Goal: Check status: Check status

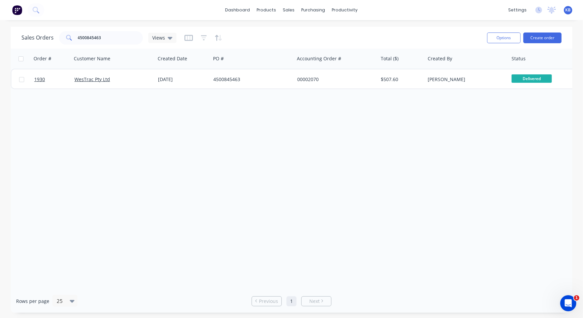
drag, startPoint x: 0, startPoint y: 0, endPoint x: 128, endPoint y: 23, distance: 130.1
click at [143, 15] on div "dashboard products sales purchasing productivity dashboard products Product Cat…" at bounding box center [291, 10] width 583 height 20
click at [101, 45] on div "Sales Orders 4500845463 Views" at bounding box center [251, 38] width 460 height 16
drag, startPoint x: 111, startPoint y: 41, endPoint x: 0, endPoint y: 32, distance: 111.1
click at [0, 33] on html "dashboard products sales purchasing productivity dashboard products Product Cat…" at bounding box center [291, 159] width 583 height 318
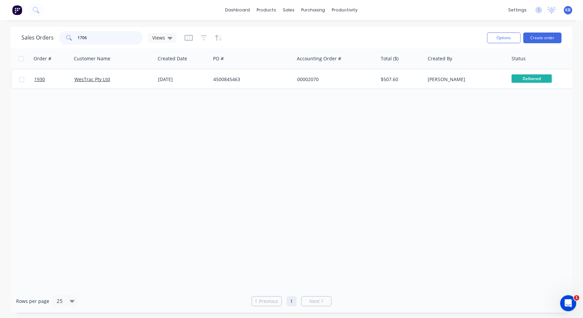
type input "1706"
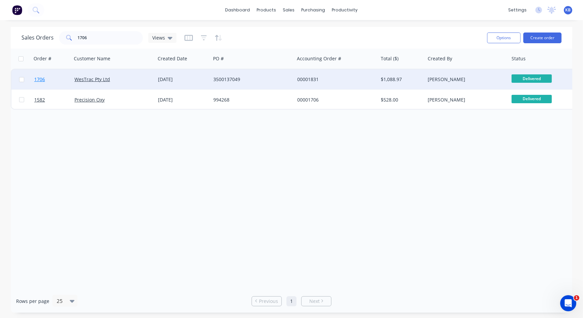
click at [39, 85] on link "1706" at bounding box center [54, 79] width 40 height 20
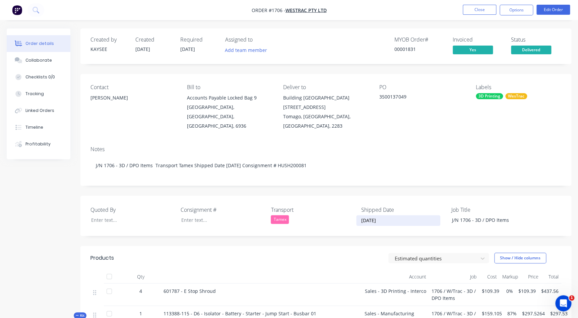
click at [386, 216] on input "[DATE]" at bounding box center [398, 221] width 83 height 10
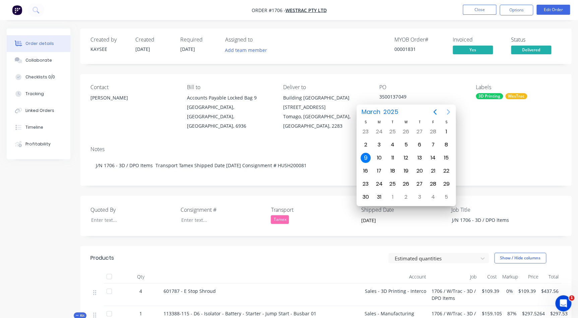
click at [447, 111] on icon "Next page" at bounding box center [449, 112] width 8 height 8
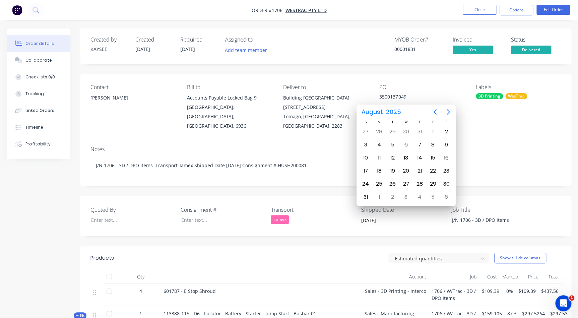
click at [447, 111] on icon "Next page" at bounding box center [449, 112] width 8 height 8
click at [392, 143] on div "9" at bounding box center [393, 145] width 10 height 10
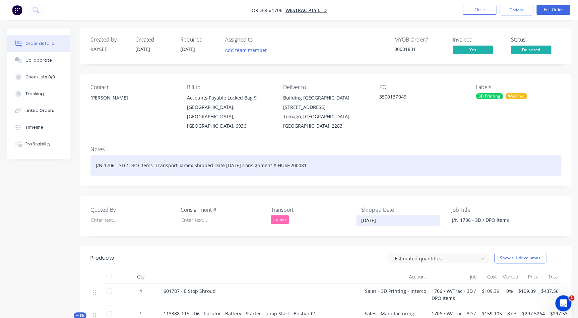
click at [457, 157] on div "J/N 1706 - 3D / DPO Items Transport Tamex Shipped Date [DATE] Consignment # HUS…" at bounding box center [326, 165] width 471 height 20
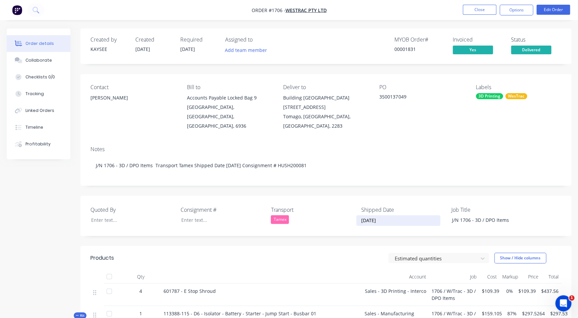
click at [374, 216] on input "[DATE]" at bounding box center [398, 221] width 83 height 10
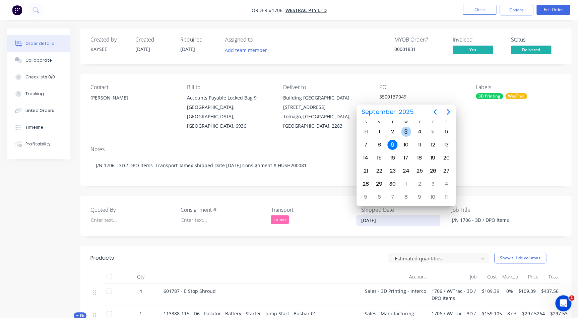
click at [407, 133] on div "3" at bounding box center [406, 132] width 10 height 10
type input "[DATE]"
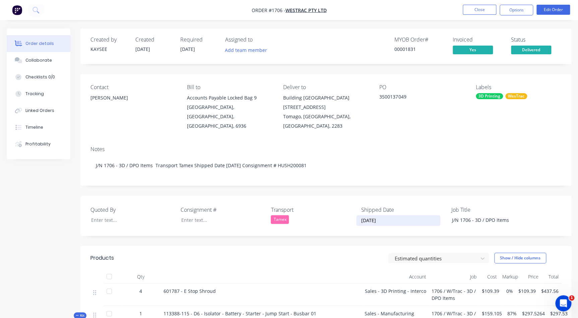
click at [340, 215] on div "Transport Tamex" at bounding box center [313, 216] width 84 height 20
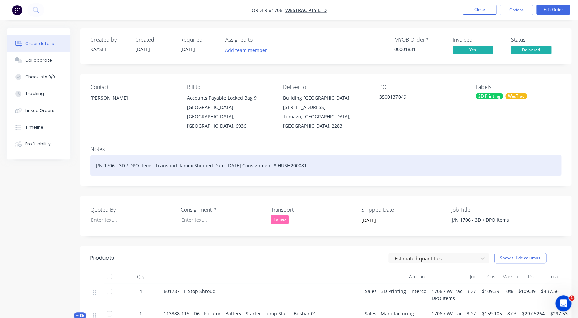
click at [235, 156] on div "J/N 1706 - 3D / DPO Items Transport Tamex Shipped Date [DATE] Consignment # HUS…" at bounding box center [326, 165] width 471 height 20
click at [220, 156] on div "J/N 1706 - 3D / DPO Items Transport Tamex Shipped Date 093/09/2025 Consignment …" at bounding box center [326, 165] width 471 height 20
click at [231, 157] on div "J/N 1706 - 3D / DPO Items Transport Tamex Shipped Date 093/09/2025 Consignment …" at bounding box center [326, 165] width 471 height 20
click at [230, 157] on div "J/N 1706 - 3D / DPO Items Transport Tamex Shipped Date 093/09/2025 Consignment …" at bounding box center [326, 165] width 471 height 20
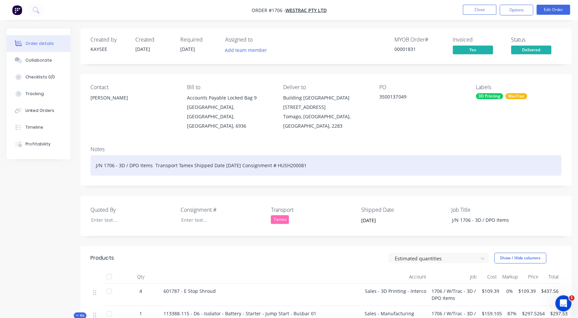
drag, startPoint x: 388, startPoint y: 153, endPoint x: 371, endPoint y: 149, distance: 17.1
click at [388, 155] on div "J/N 1706 - 3D / DPO Items Transport Tamex Shipped Date [DATE] Consignment # HUS…" at bounding box center [326, 165] width 471 height 20
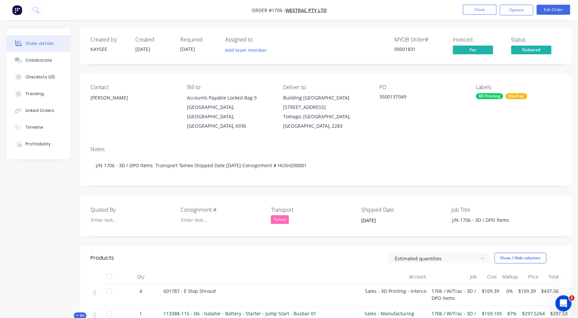
click at [464, 4] on nav "Order #1706 - WesTrac Pty Ltd Close Options Edit Order" at bounding box center [289, 10] width 578 height 20
click at [466, 6] on button "Close" at bounding box center [480, 10] width 34 height 10
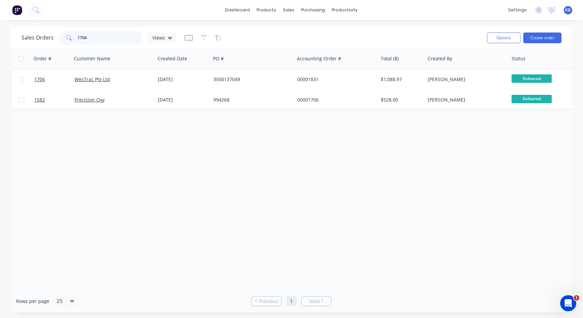
click at [107, 38] on input "1706" at bounding box center [110, 37] width 65 height 13
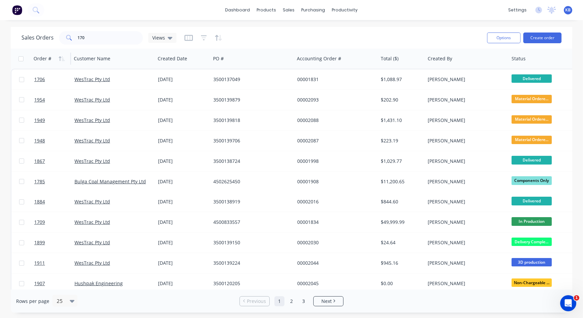
click at [47, 60] on div "Order #" at bounding box center [43, 58] width 18 height 7
click at [63, 60] on icon "button" at bounding box center [62, 58] width 6 height 5
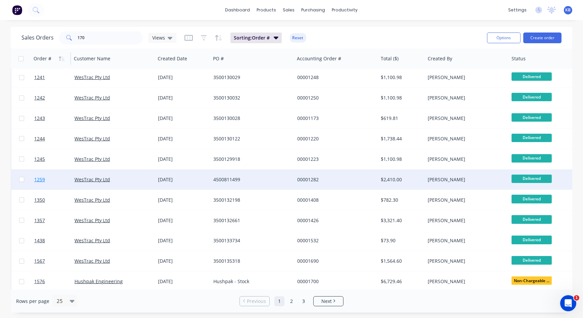
scroll to position [293, 0]
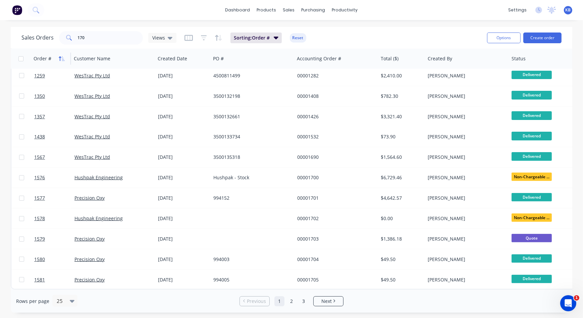
click at [60, 60] on icon "button" at bounding box center [62, 58] width 6 height 5
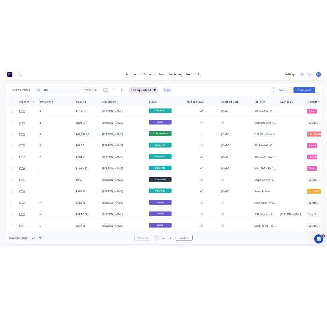
scroll to position [293, 331]
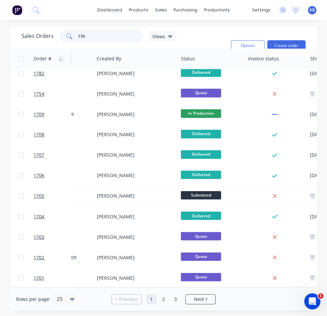
click at [92, 37] on input "170" at bounding box center [110, 36] width 65 height 13
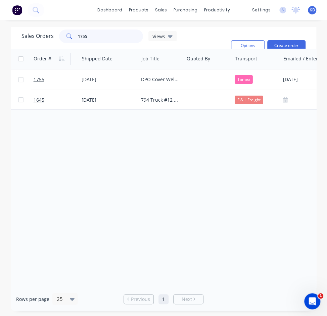
scroll to position [0, 543]
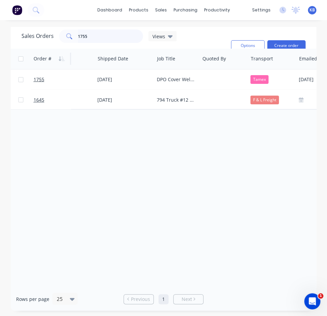
click at [132, 33] on input "1755" at bounding box center [110, 36] width 65 height 13
click at [90, 34] on input "1756" at bounding box center [110, 36] width 65 height 13
drag, startPoint x: 91, startPoint y: 36, endPoint x: -9, endPoint y: 21, distance: 101.0
click at [0, 21] on html "dashboard products sales purchasing productivity dashboard products Product Cat…" at bounding box center [163, 158] width 327 height 316
drag, startPoint x: 105, startPoint y: 38, endPoint x: -28, endPoint y: 41, distance: 132.5
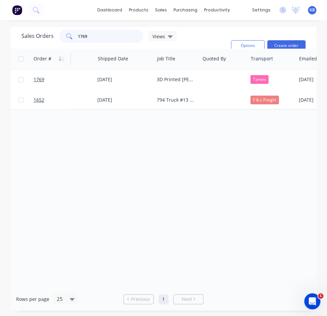
click at [0, 41] on html "dashboard products sales purchasing productivity dashboard products Product Cat…" at bounding box center [163, 158] width 327 height 316
drag, startPoint x: 83, startPoint y: 36, endPoint x: 0, endPoint y: 34, distance: 83.5
click at [5, 34] on div "Sales Orders 1505 Views Sorting: Order # Reset Options Create order Order # Cus…" at bounding box center [163, 169] width 327 height 284
click at [115, 37] on input "1780" at bounding box center [110, 36] width 65 height 13
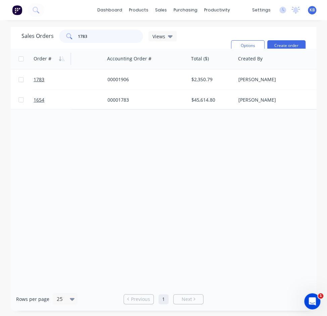
scroll to position [0, 203]
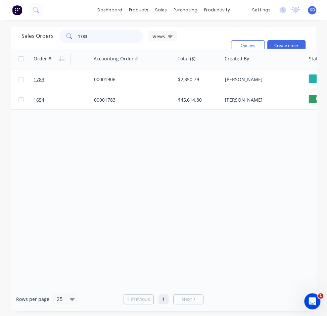
drag, startPoint x: 95, startPoint y: 34, endPoint x: 19, endPoint y: 38, distance: 75.6
click at [19, 38] on div "Sales Orders 1783 Views Sorting: Order # Reset Options Create order" at bounding box center [163, 38] width 305 height 22
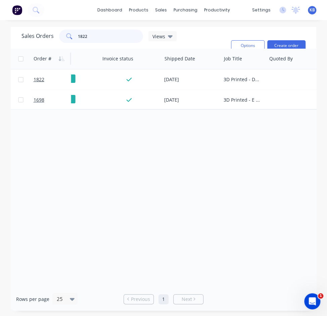
scroll to position [0, 493]
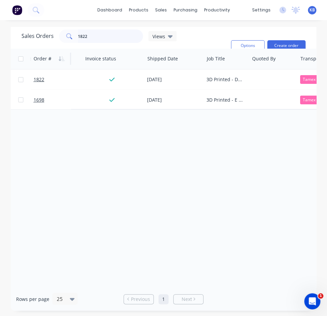
drag, startPoint x: 91, startPoint y: 33, endPoint x: 22, endPoint y: 31, distance: 68.7
click at [28, 34] on div "Sales Orders 1822 Views" at bounding box center [98, 36] width 155 height 13
drag, startPoint x: 111, startPoint y: 41, endPoint x: 2, endPoint y: 38, distance: 109.7
click at [24, 38] on div "Sales Orders 1770 Views" at bounding box center [98, 36] width 155 height 13
drag, startPoint x: 90, startPoint y: 42, endPoint x: 46, endPoint y: 40, distance: 43.6
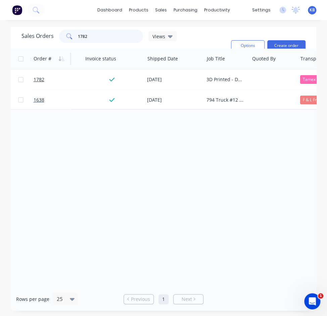
click at [47, 40] on div "Sales Orders 1782 Views" at bounding box center [98, 36] width 155 height 13
drag, startPoint x: 107, startPoint y: 27, endPoint x: 96, endPoint y: 35, distance: 13.7
click at [95, 35] on div "Sales Orders 1823 Views Sorting: Order # Reset Options Create order" at bounding box center [163, 38] width 305 height 22
drag, startPoint x: 96, startPoint y: 35, endPoint x: -35, endPoint y: 9, distance: 133.3
click at [0, 9] on html "dashboard products sales purchasing productivity dashboard products Product Cat…" at bounding box center [163, 158] width 327 height 316
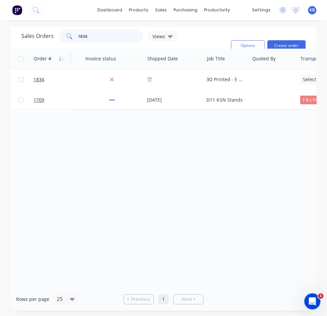
type input "1834"
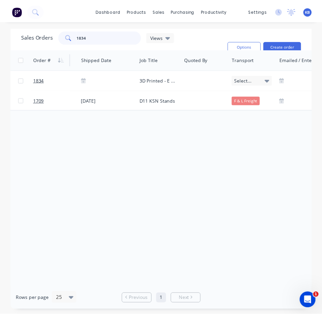
scroll to position [0, 536]
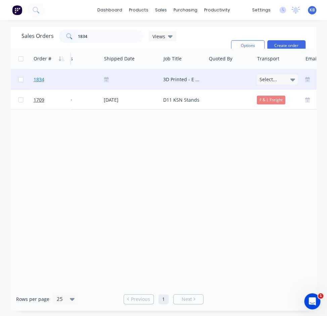
click at [38, 78] on span "1834" at bounding box center [39, 79] width 11 height 7
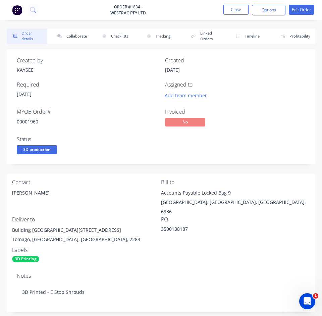
click at [131, 83] on div "Required" at bounding box center [87, 84] width 140 height 6
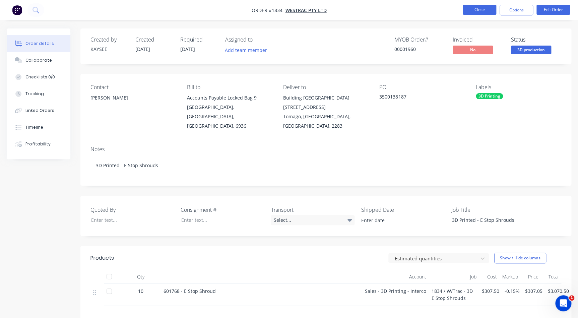
click at [479, 12] on button "Close" at bounding box center [480, 10] width 34 height 10
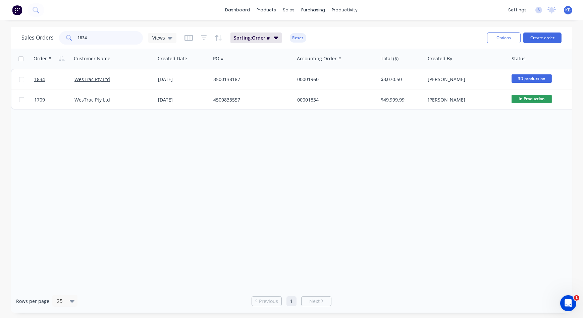
drag, startPoint x: 95, startPoint y: 36, endPoint x: 26, endPoint y: 27, distance: 69.0
click at [35, 35] on div "Sales Orders 1834 Views" at bounding box center [98, 37] width 155 height 13
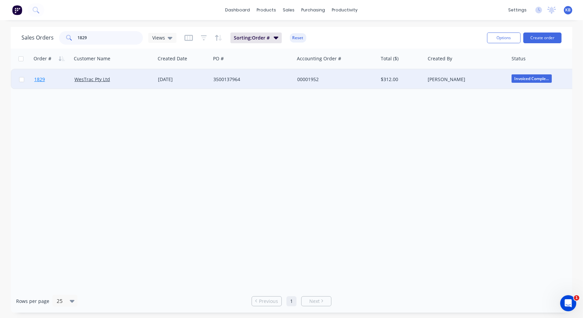
type input "1829"
click at [37, 78] on span "1829" at bounding box center [39, 79] width 11 height 7
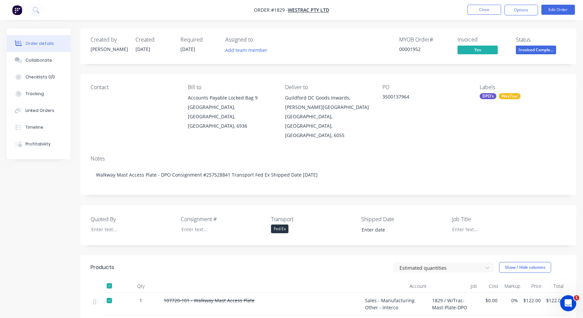
type input "[DATE]"
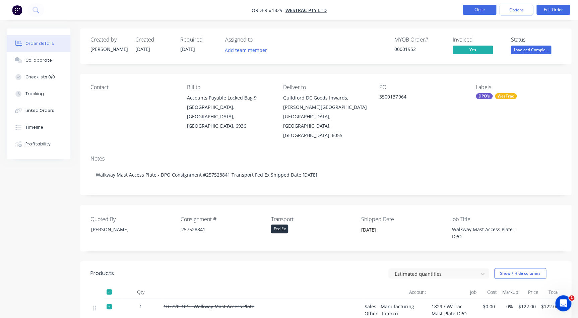
click at [470, 11] on button "Close" at bounding box center [480, 10] width 34 height 10
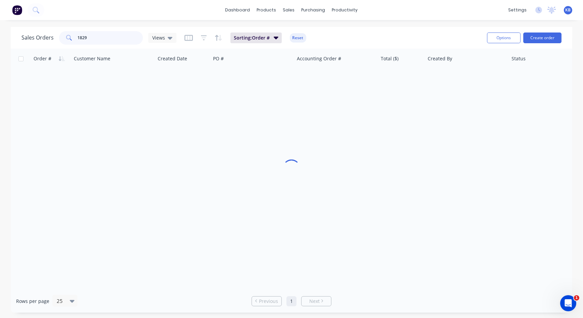
drag, startPoint x: 137, startPoint y: 33, endPoint x: 0, endPoint y: 20, distance: 138.0
click at [0, 15] on html "dashboard products sales purchasing productivity dashboard products Product Cat…" at bounding box center [291, 159] width 583 height 318
paste input "4500752594"
type input "4500752594"
click at [288, 7] on div "sales" at bounding box center [289, 10] width 18 height 10
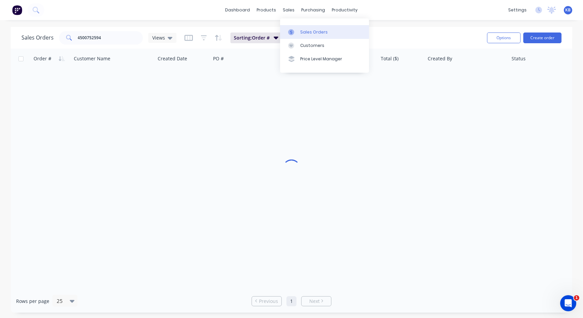
click at [296, 31] on div at bounding box center [293, 32] width 10 height 6
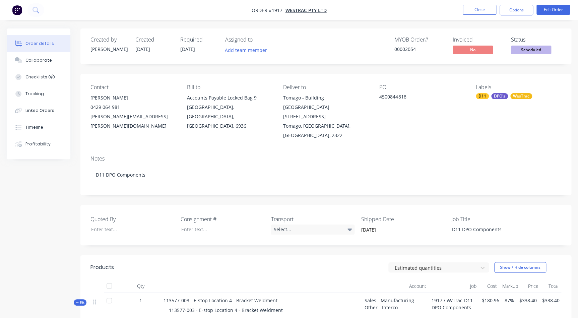
click at [488, 4] on nav "Order #1917 - WesTrac Pty Ltd Close Options Edit Order" at bounding box center [289, 10] width 578 height 20
click at [487, 6] on button "Close" at bounding box center [480, 10] width 34 height 10
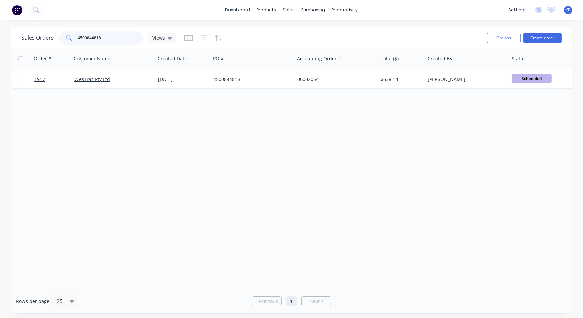
drag, startPoint x: 112, startPoint y: 41, endPoint x: 12, endPoint y: 26, distance: 100.6
click at [12, 26] on div "dashboard products sales purchasing productivity dashboard products Product Cat…" at bounding box center [291, 159] width 583 height 318
type input "1857"
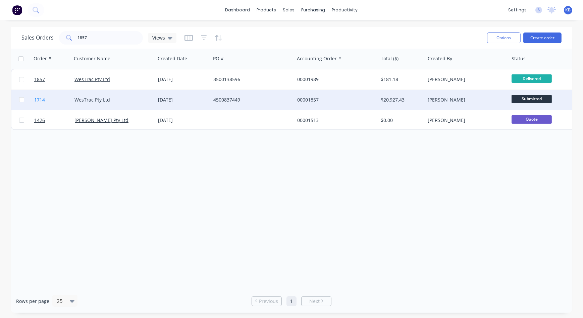
click at [58, 90] on link "1714" at bounding box center [54, 100] width 40 height 20
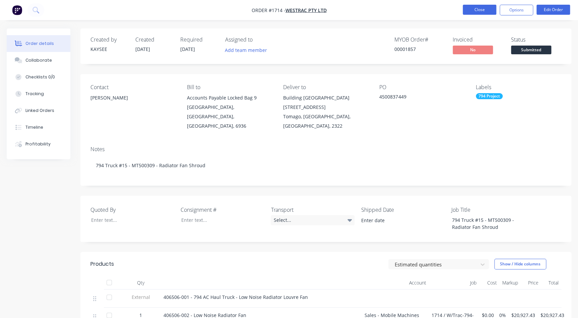
click at [468, 13] on button "Close" at bounding box center [480, 10] width 34 height 10
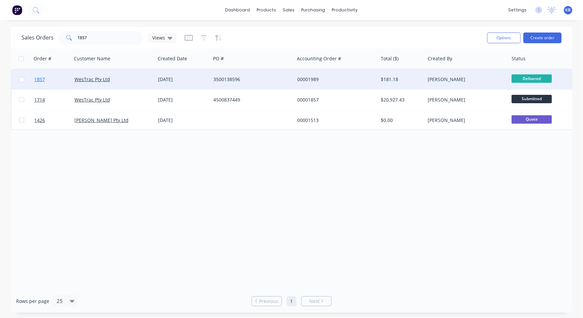
click at [48, 80] on link "1857" at bounding box center [54, 79] width 40 height 20
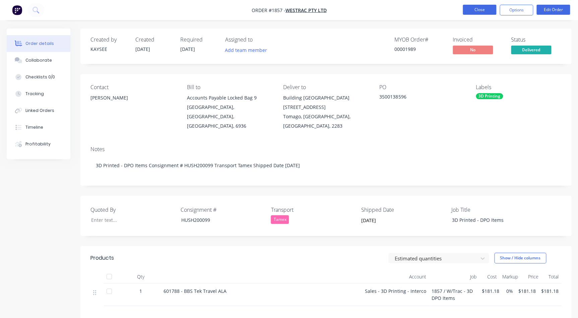
click at [476, 10] on button "Close" at bounding box center [480, 10] width 34 height 10
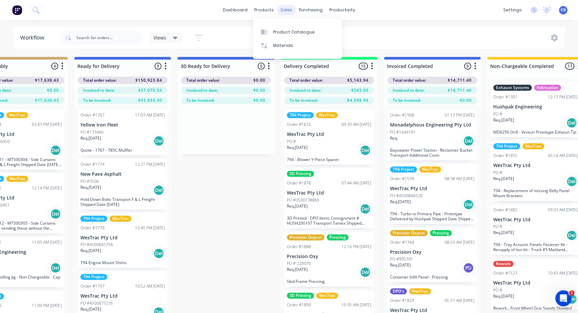
scroll to position [213, 0]
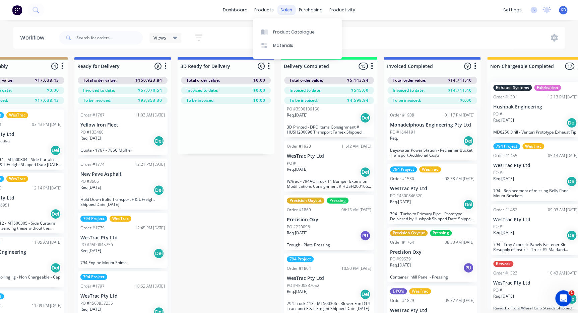
click at [284, 6] on div "sales" at bounding box center [286, 10] width 18 height 10
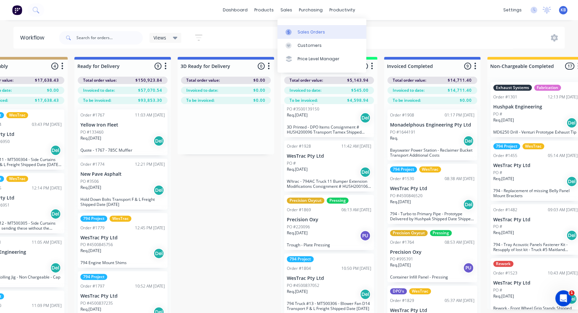
click at [295, 27] on link "Sales Orders" at bounding box center [322, 31] width 89 height 13
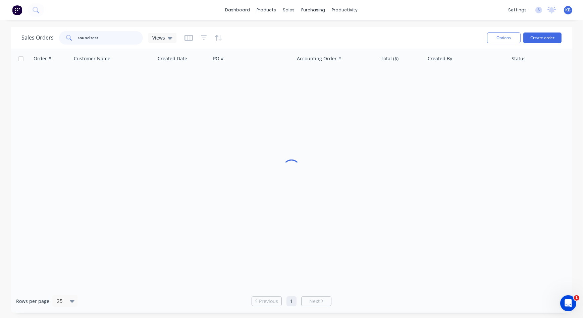
drag, startPoint x: 113, startPoint y: 38, endPoint x: 37, endPoint y: 22, distance: 78.4
click at [37, 22] on div "dashboard products sales purchasing productivity dashboard products Product Cat…" at bounding box center [291, 159] width 583 height 318
paste input "4500752594"
type input "4500752594"
